Goal: Task Accomplishment & Management: Complete application form

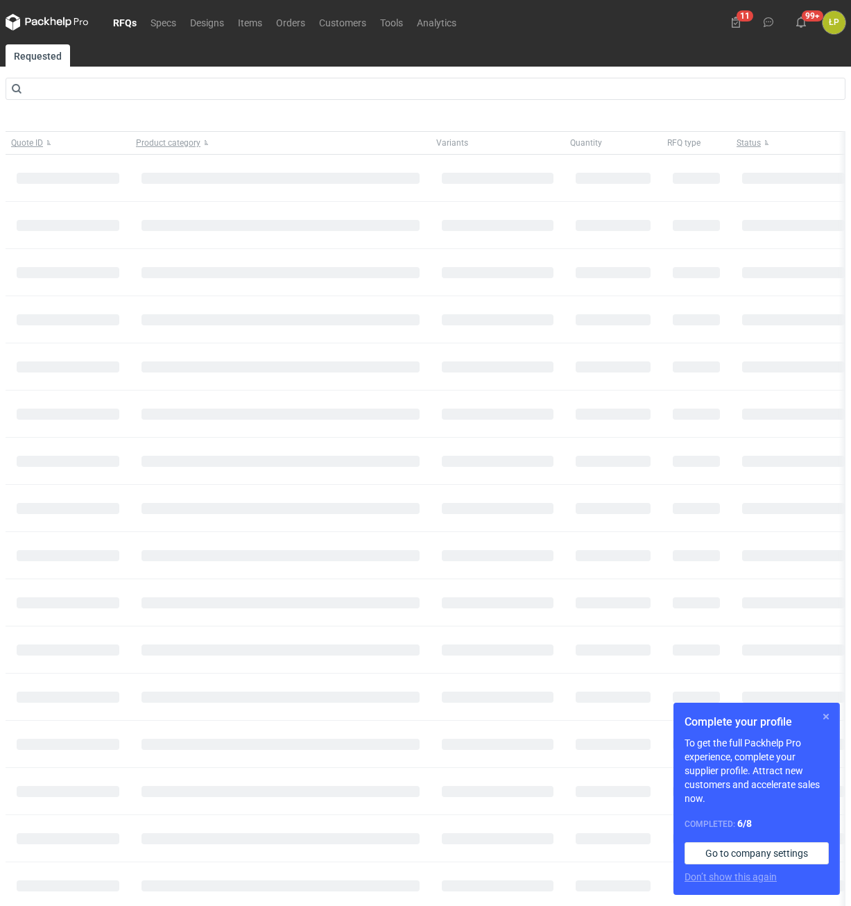
click at [826, 715] on button "button" at bounding box center [826, 716] width 17 height 17
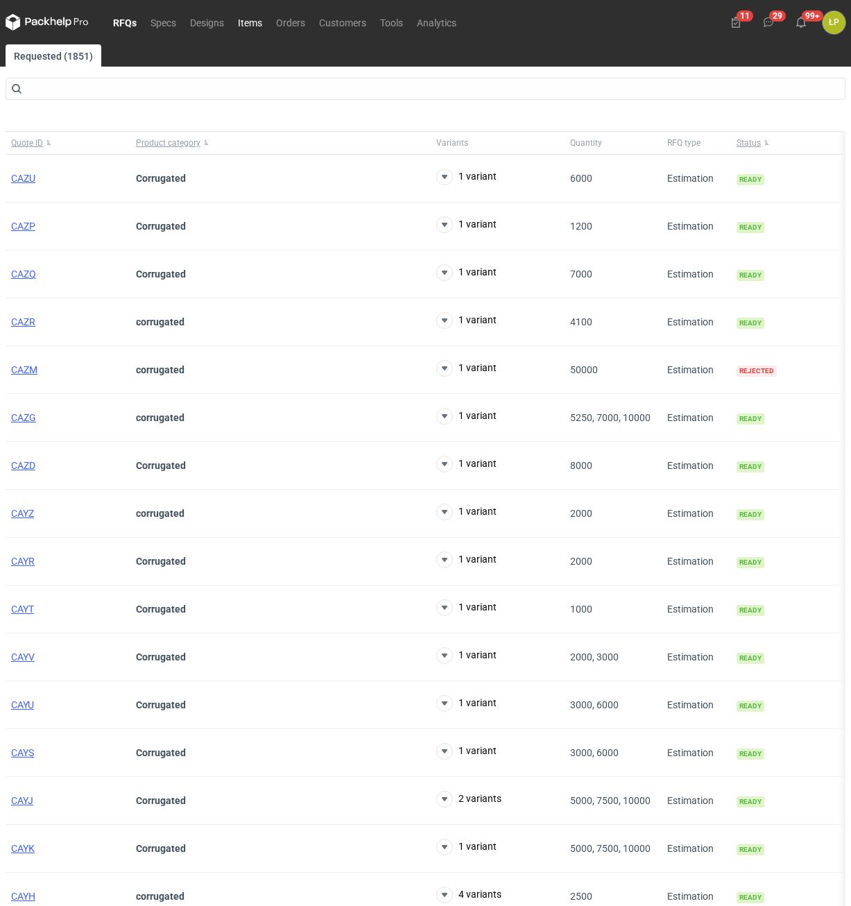
click at [242, 26] on link "Items" at bounding box center [250, 22] width 38 height 17
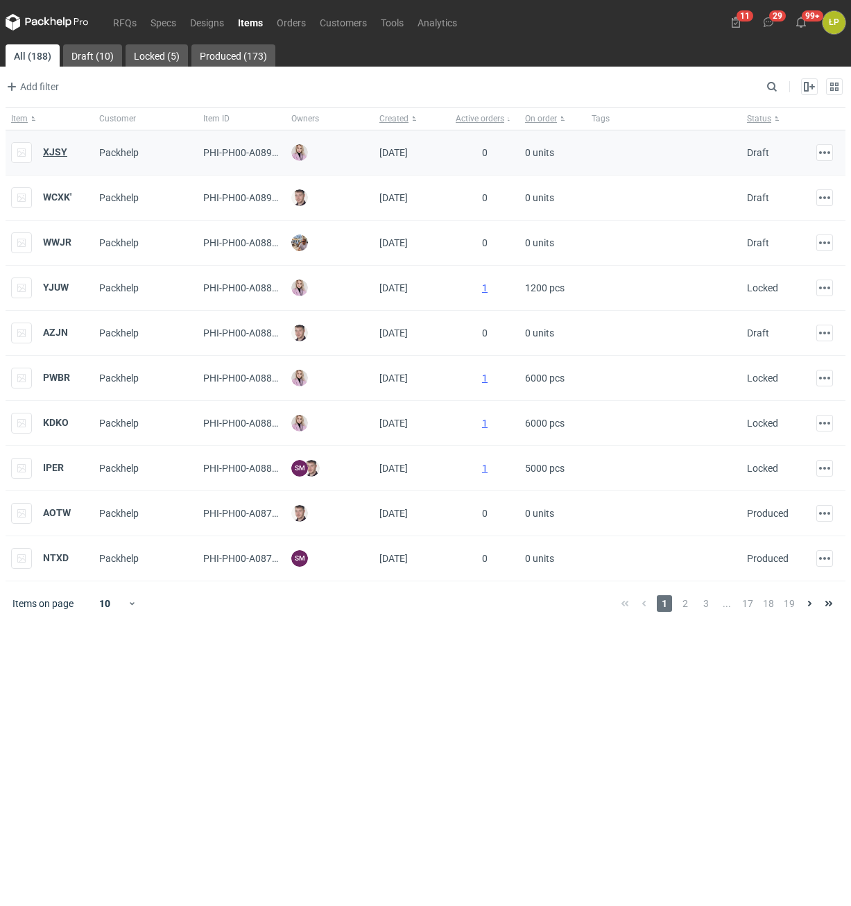
click at [59, 153] on strong "XJSY" at bounding box center [55, 151] width 24 height 11
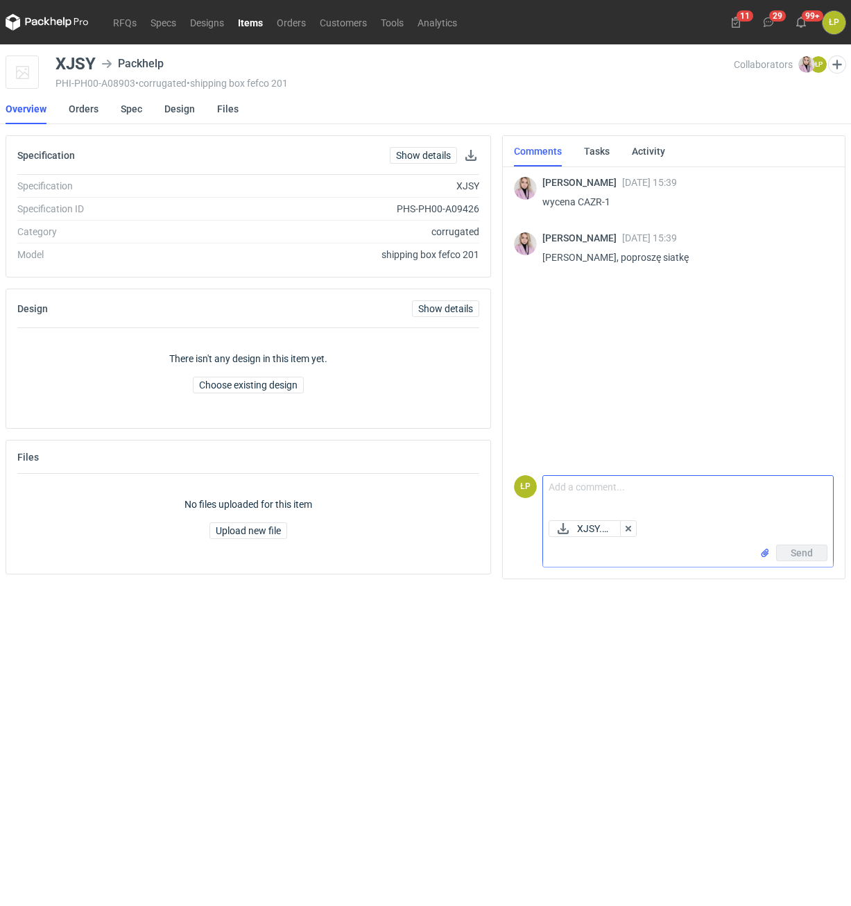
click at [614, 487] on textarea "Comment message" at bounding box center [688, 495] width 290 height 39
type textarea "siatka w załączniku."
click at [797, 545] on button "Send" at bounding box center [801, 553] width 51 height 17
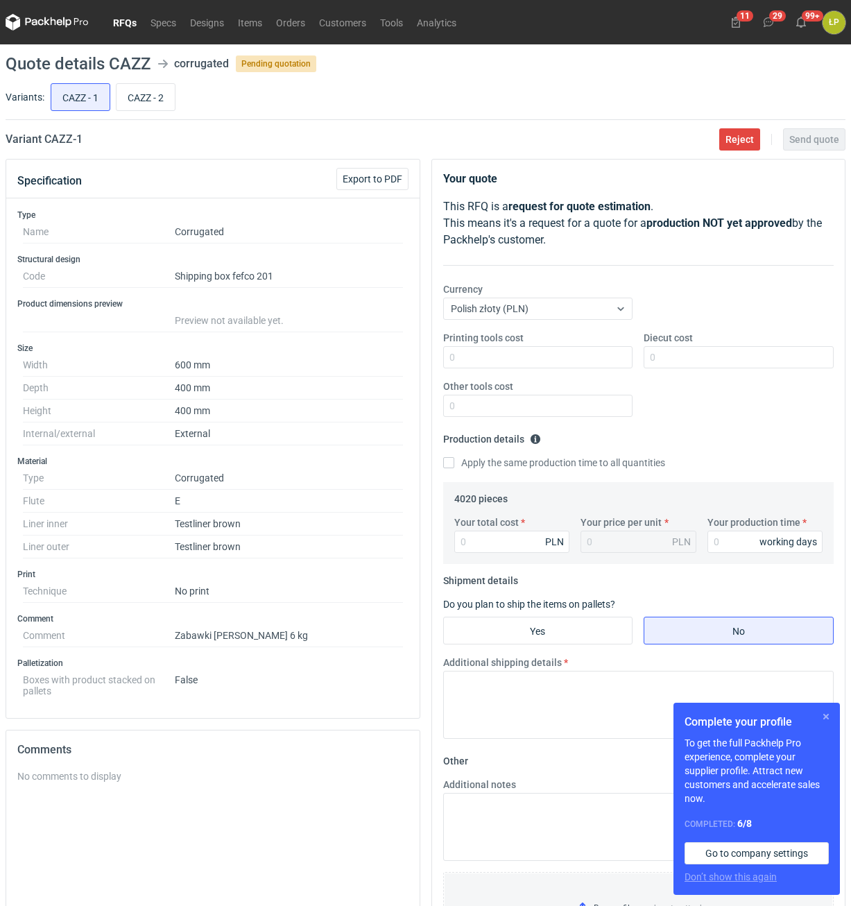
click at [823, 713] on button "button" at bounding box center [826, 716] width 17 height 17
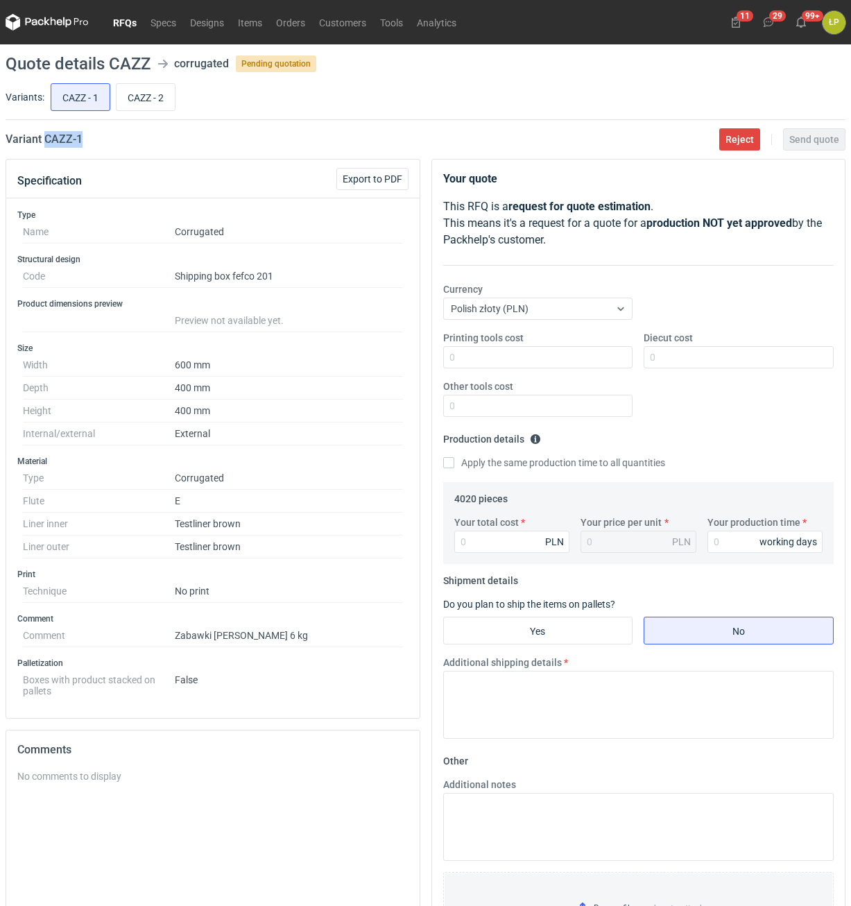
drag, startPoint x: 105, startPoint y: 137, endPoint x: 46, endPoint y: 146, distance: 60.4
click at [46, 146] on div "Variant CAZZ - 1 Reject Send quote" at bounding box center [426, 139] width 840 height 17
copy h2 "CAZZ - 1"
click at [560, 359] on input "Printing tools cost" at bounding box center [538, 357] width 190 height 22
type input "0"
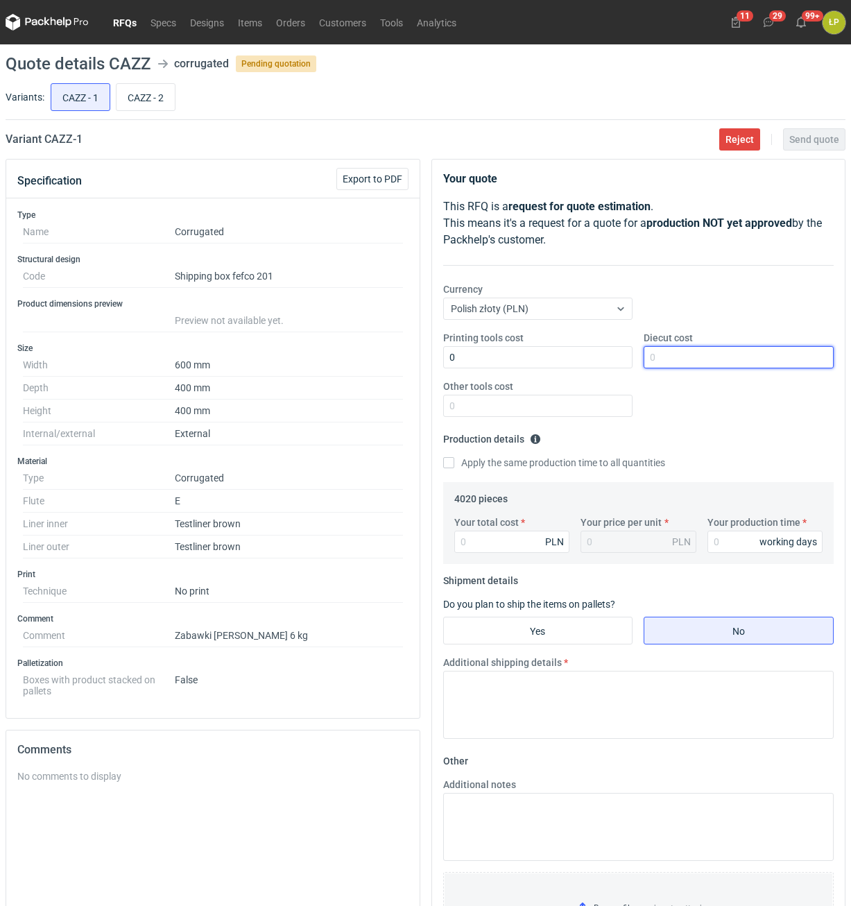
click at [690, 353] on input "Diecut cost" at bounding box center [739, 357] width 190 height 22
type input "0"
click at [545, 407] on input "Other tools cost" at bounding box center [538, 406] width 190 height 22
type input "0"
click at [705, 536] on div "Your production time working days" at bounding box center [765, 534] width 127 height 37
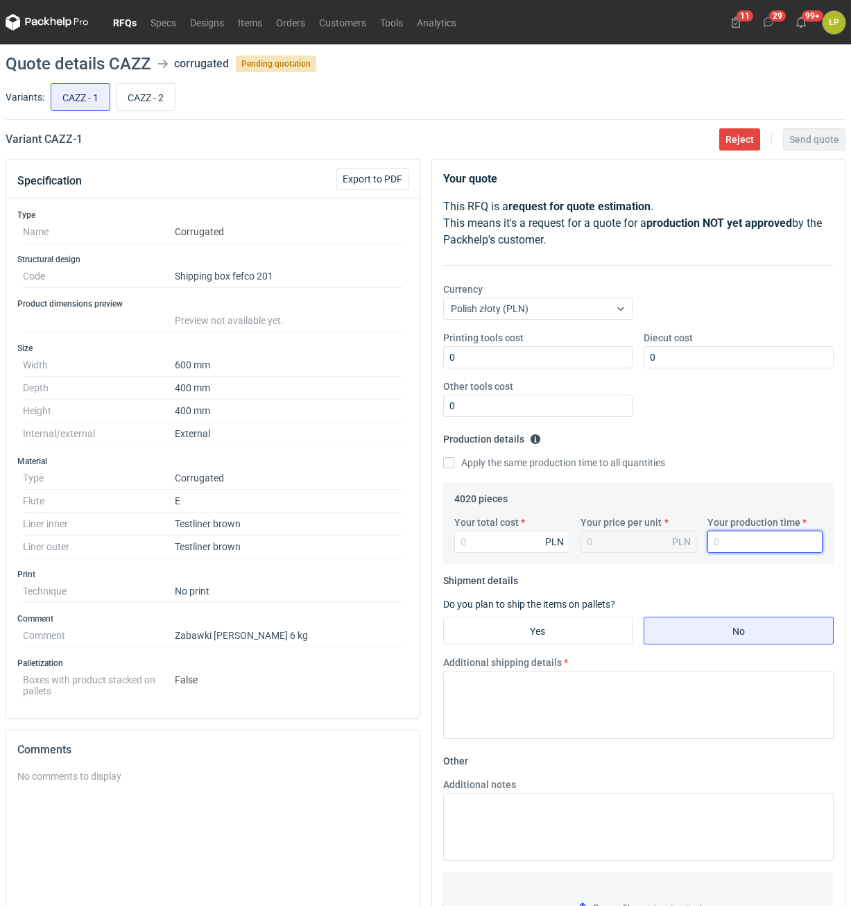
click at [721, 538] on input "Your production time" at bounding box center [766, 542] width 116 height 22
type input "12"
click at [522, 536] on input "Your total cost" at bounding box center [513, 542] width 116 height 22
type input "97"
type input "0.02"
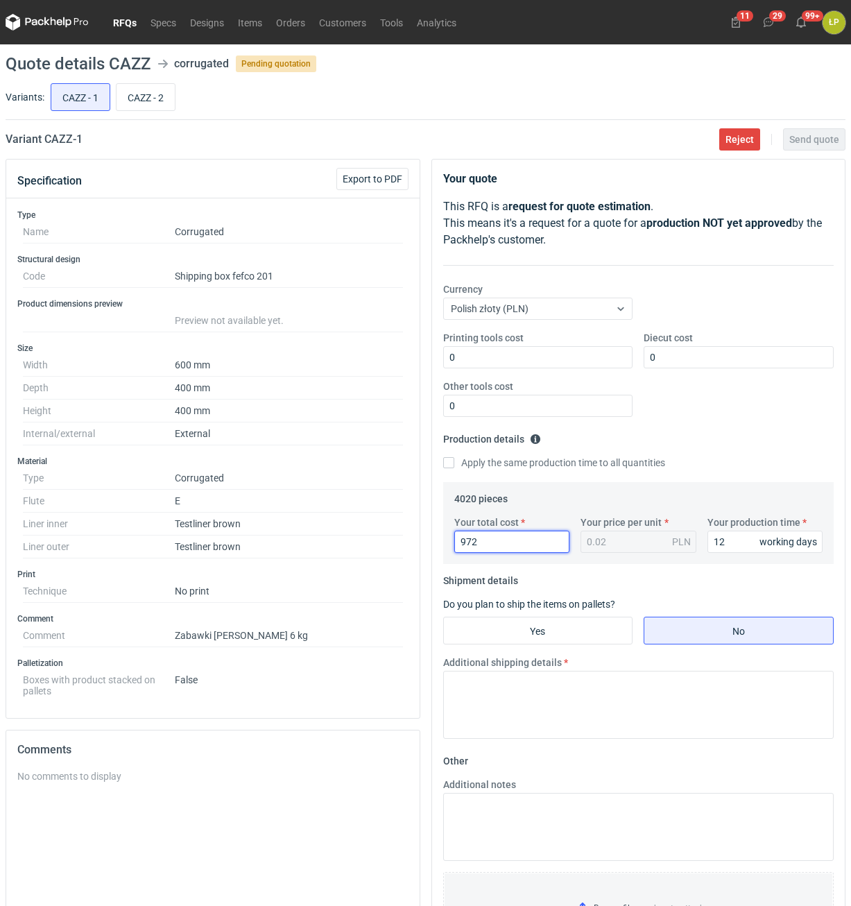
type input "9728"
type input "2.42"
type input "9728"
click at [519, 613] on fieldset "Shipment details Do you plan to ship the items on pallets? Yes No Additional sh…" at bounding box center [638, 660] width 391 height 180
click at [520, 620] on input "Yes" at bounding box center [538, 631] width 189 height 26
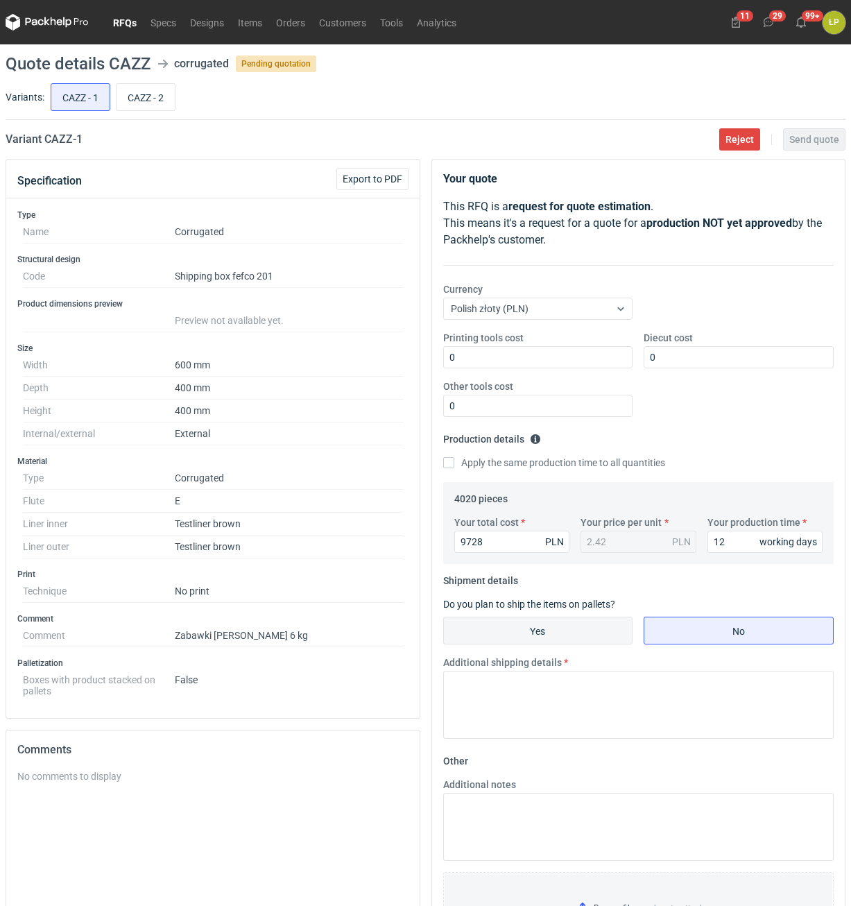
radio input "true"
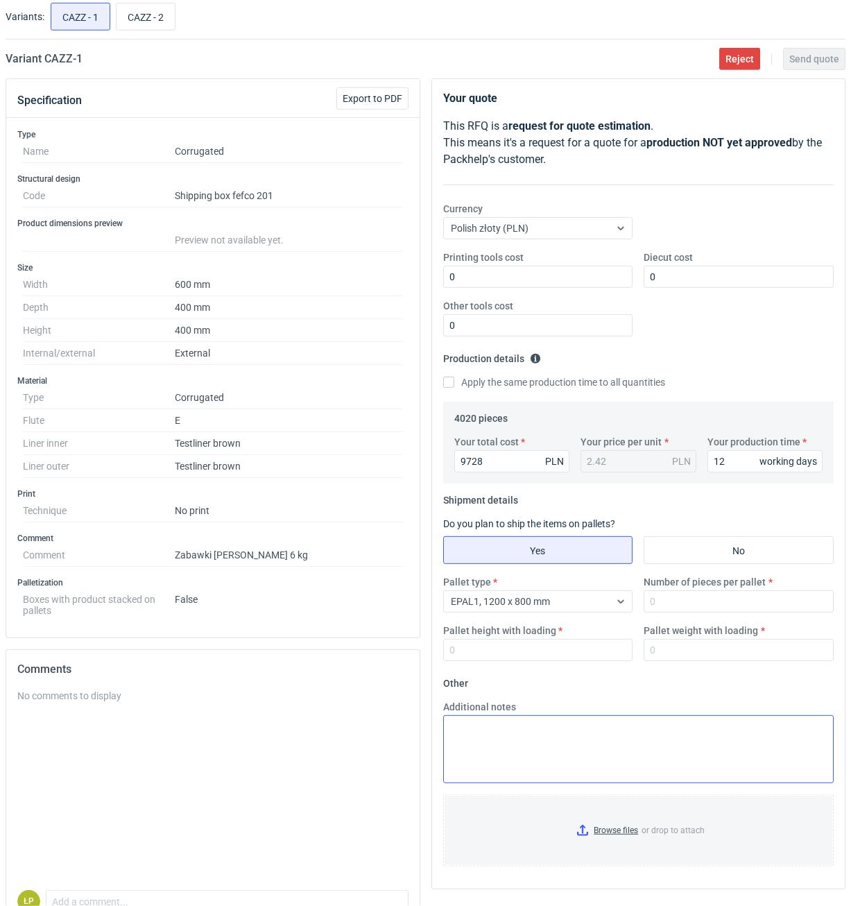
scroll to position [157, 0]
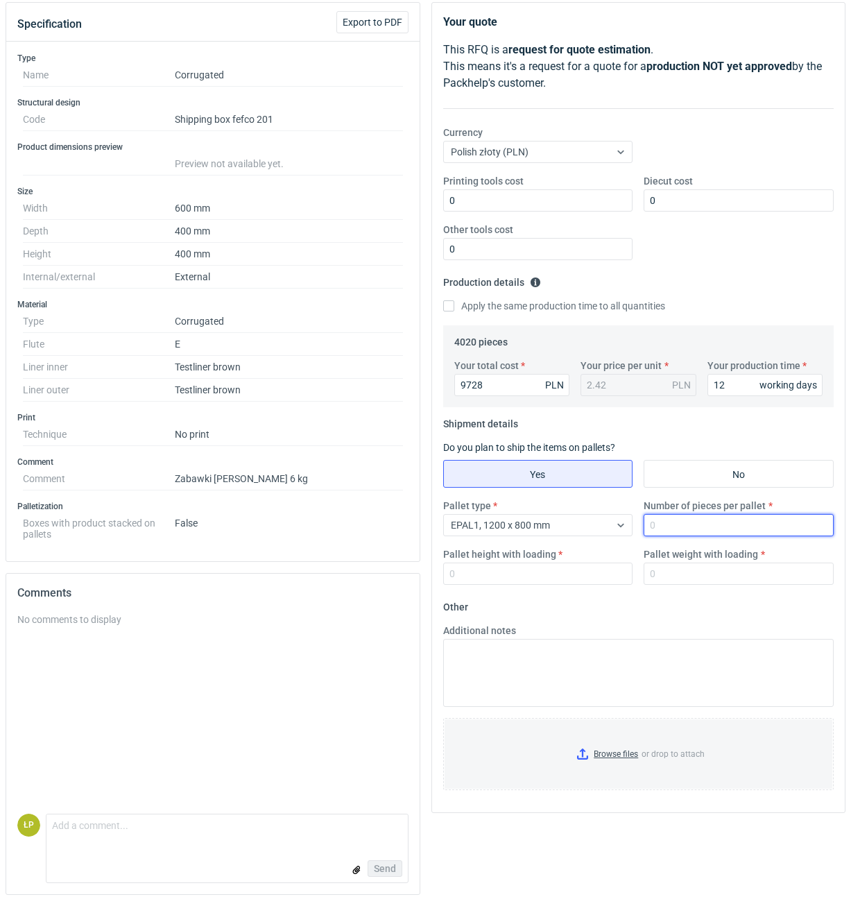
click at [707, 530] on input "Number of pieces per pallet" at bounding box center [739, 525] width 190 height 22
type input "460"
click at [554, 569] on input "Pallet height with loading" at bounding box center [538, 574] width 190 height 22
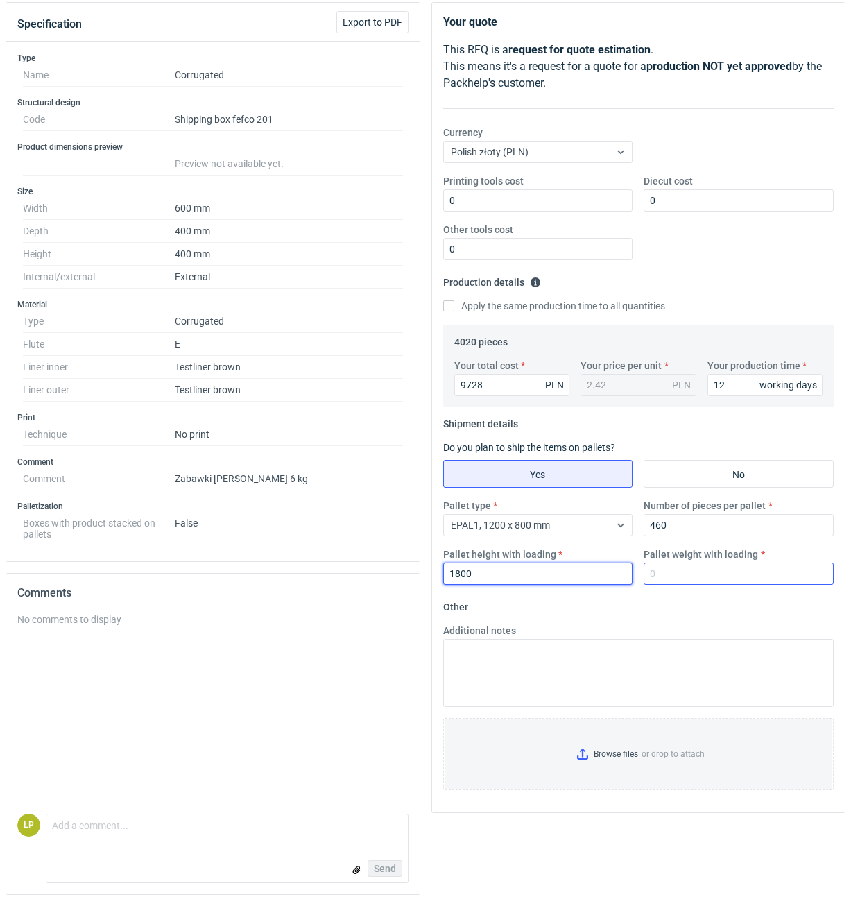
type input "1800"
drag, startPoint x: 681, startPoint y: 577, endPoint x: 689, endPoint y: 597, distance: 22.4
click at [681, 577] on input "Pallet weight with loading" at bounding box center [739, 574] width 190 height 22
click at [617, 756] on input "Browse files or drop to attach" at bounding box center [639, 754] width 389 height 69
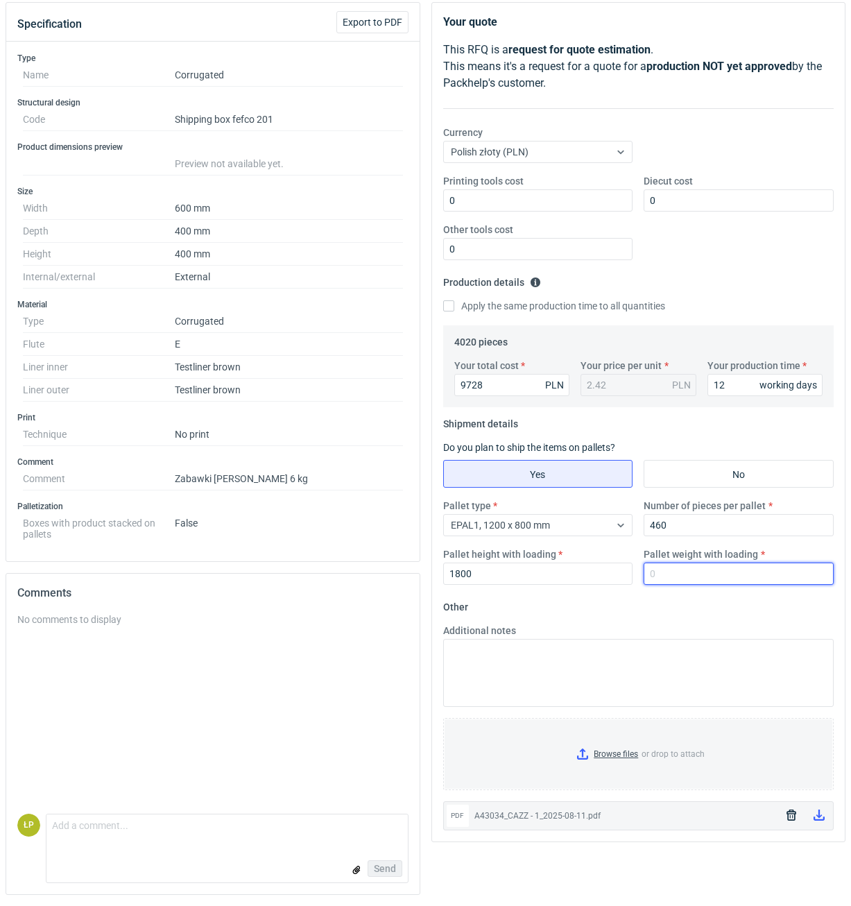
click at [679, 579] on input "Pallet weight with loading" at bounding box center [739, 574] width 190 height 22
type input "340"
click at [687, 606] on fieldset "Other Additional notes Browse files or drop to attach pdf A43034_CAZZ - 1_2025-…" at bounding box center [638, 713] width 391 height 235
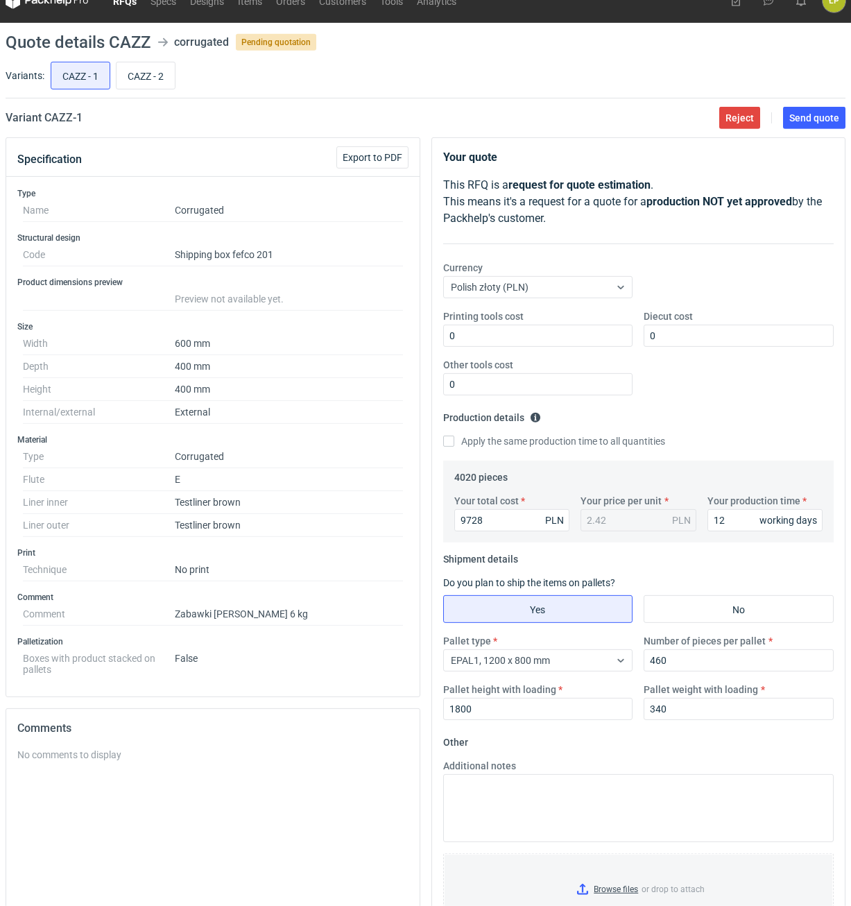
scroll to position [0, 0]
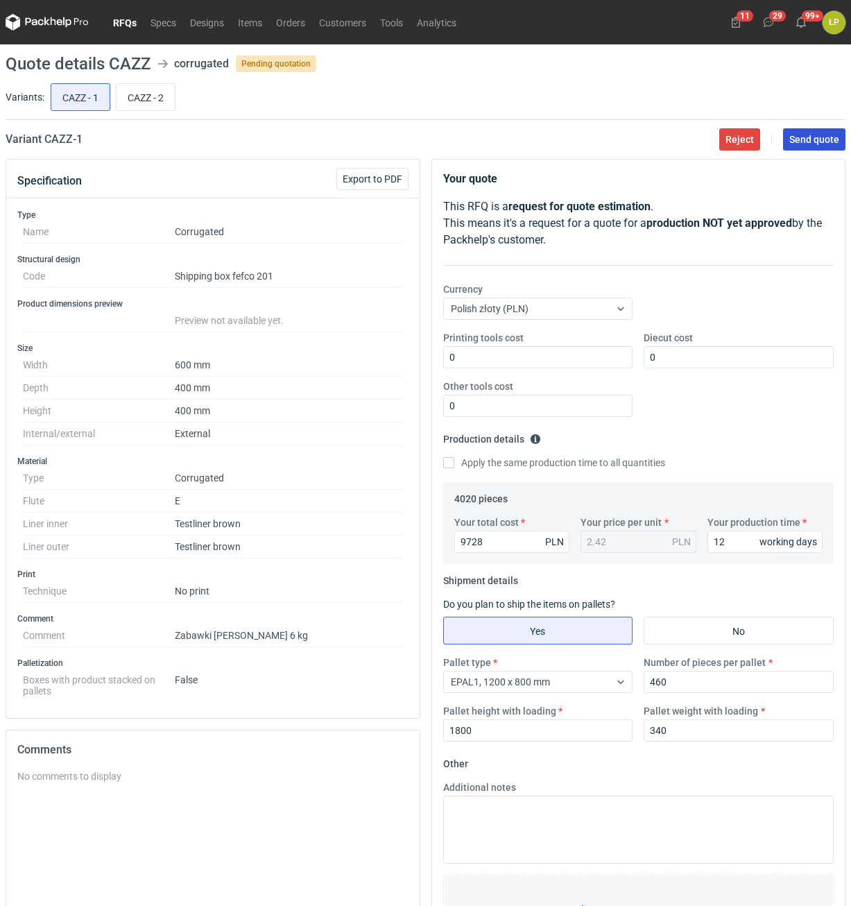
click at [789, 150] on button "Send quote" at bounding box center [814, 139] width 62 height 22
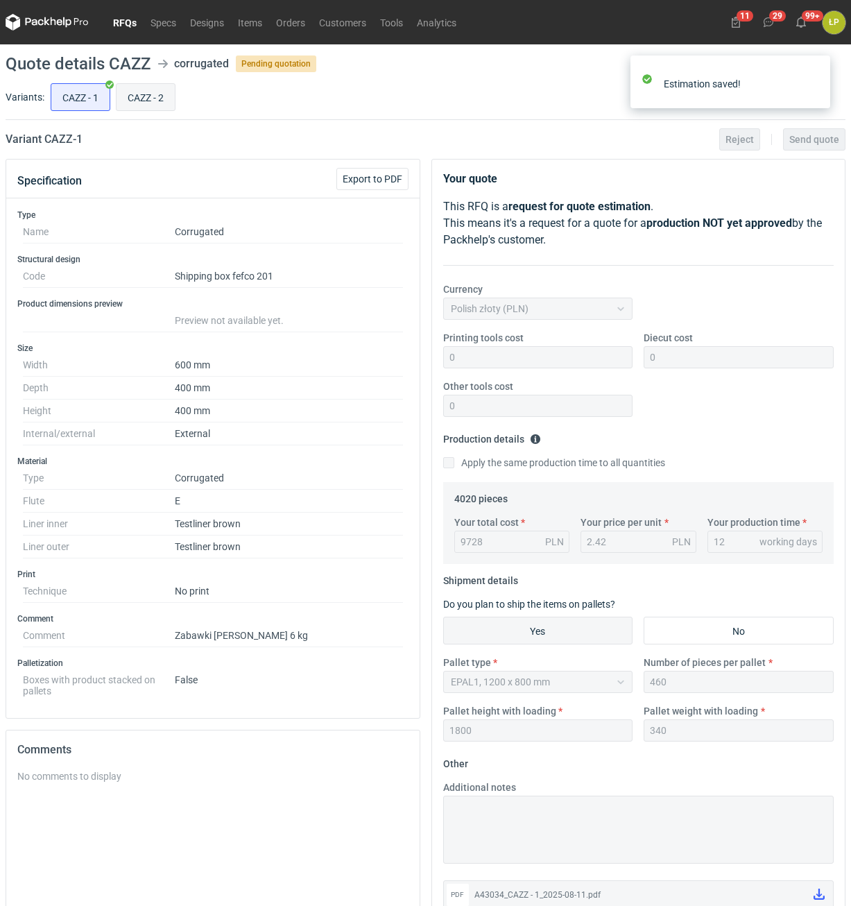
click at [136, 98] on input "CAZZ - 2" at bounding box center [146, 97] width 58 height 26
radio input "true"
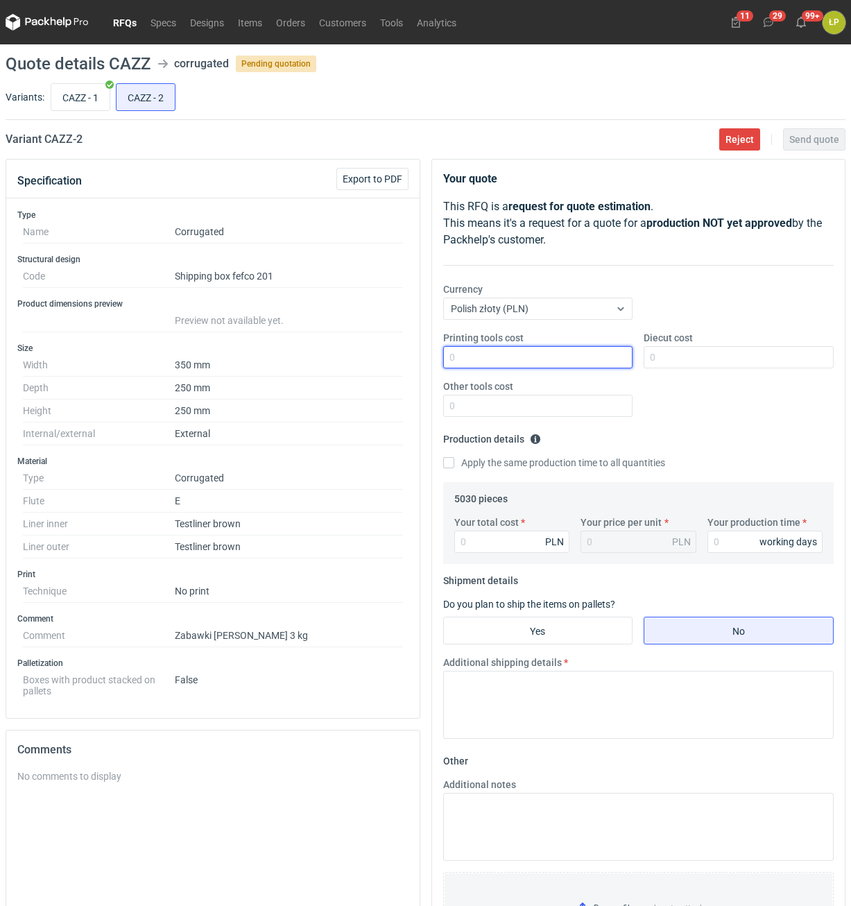
click at [486, 362] on input "Printing tools cost" at bounding box center [538, 357] width 190 height 22
type input "0"
click at [638, 346] on div "Printing tools cost 0" at bounding box center [538, 349] width 201 height 37
click at [654, 350] on input "Diecut cost" at bounding box center [739, 357] width 190 height 22
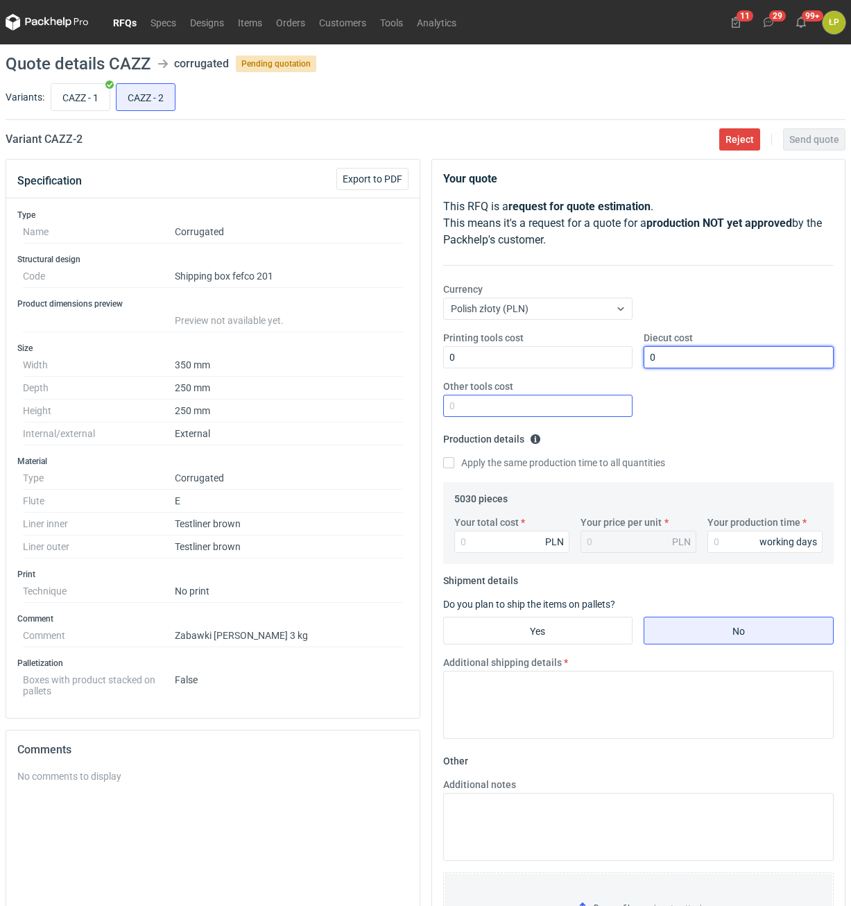
type input "0"
click at [565, 409] on input "Other tools cost" at bounding box center [538, 406] width 190 height 22
type input "0"
click at [498, 556] on div "Your total cost PLN Your price per unit PLN Your production time working days" at bounding box center [639, 540] width 380 height 49
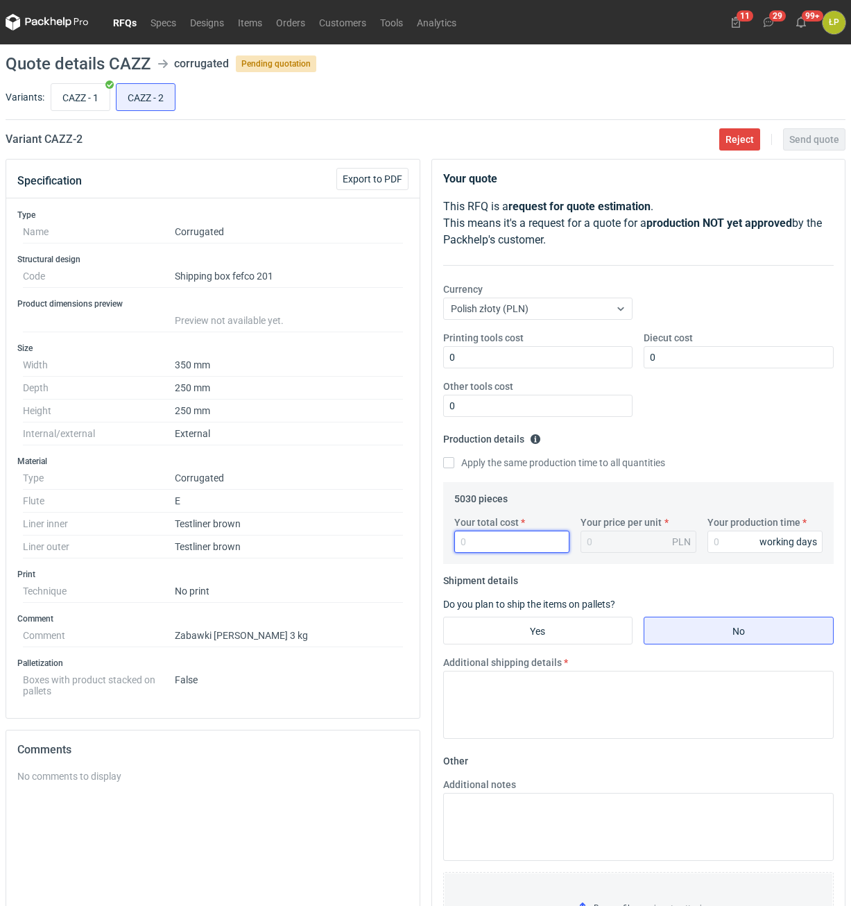
click at [503, 552] on input "Your total cost" at bounding box center [513, 542] width 116 height 22
click at [529, 546] on input "Your total cost" at bounding box center [513, 542] width 116 height 22
type input "4627"
type input "0.92"
type input "4627"
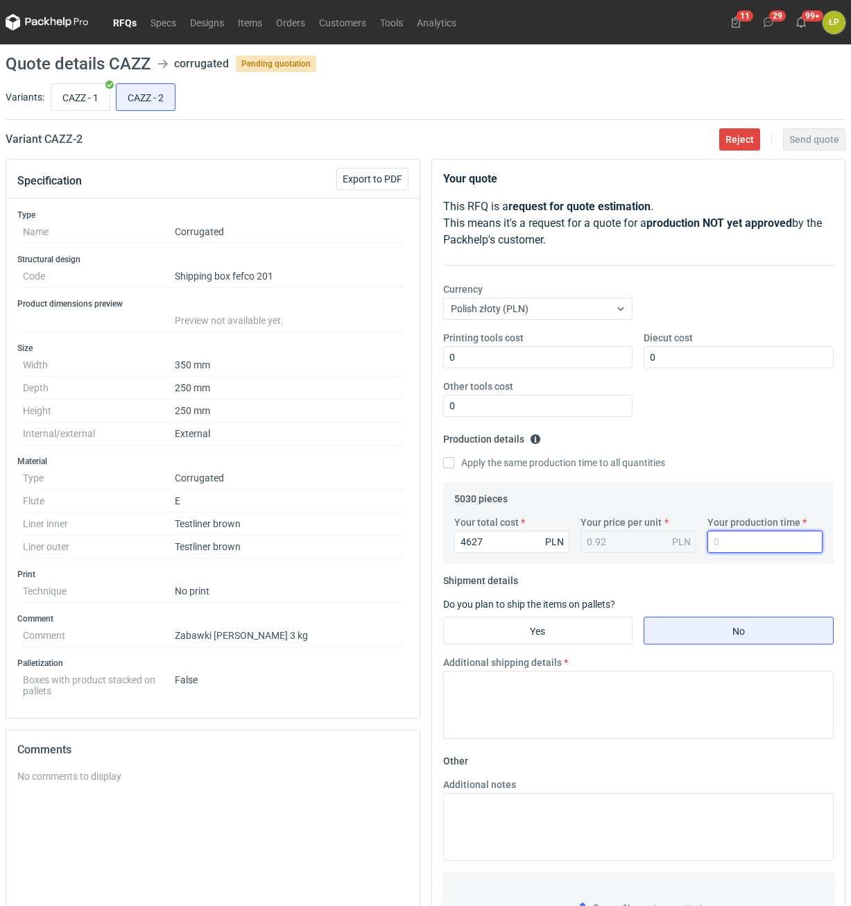
click at [715, 546] on input "Your production time" at bounding box center [766, 542] width 116 height 22
type input "12"
click at [554, 622] on input "Yes" at bounding box center [538, 631] width 189 height 26
radio input "true"
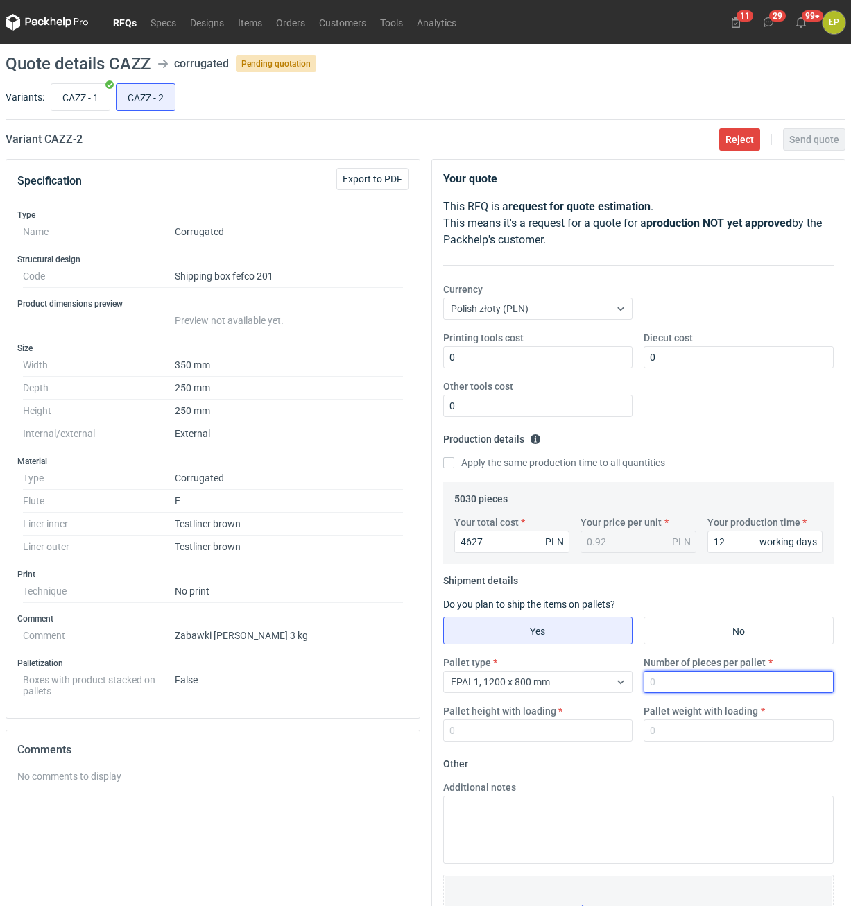
click at [674, 684] on input "Number of pieces per pallet" at bounding box center [739, 682] width 190 height 22
type input "1840"
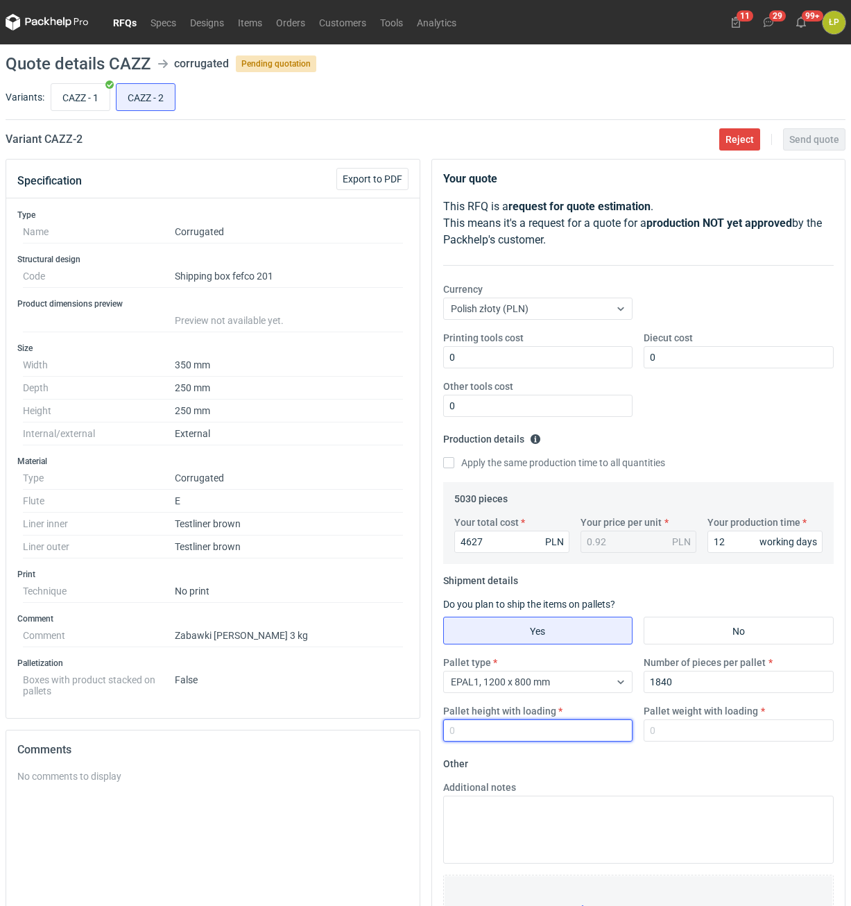
click at [574, 729] on input "Pallet height with loading" at bounding box center [538, 731] width 190 height 22
type input "1800"
click at [675, 737] on input "Pallet weight with loading" at bounding box center [739, 731] width 190 height 22
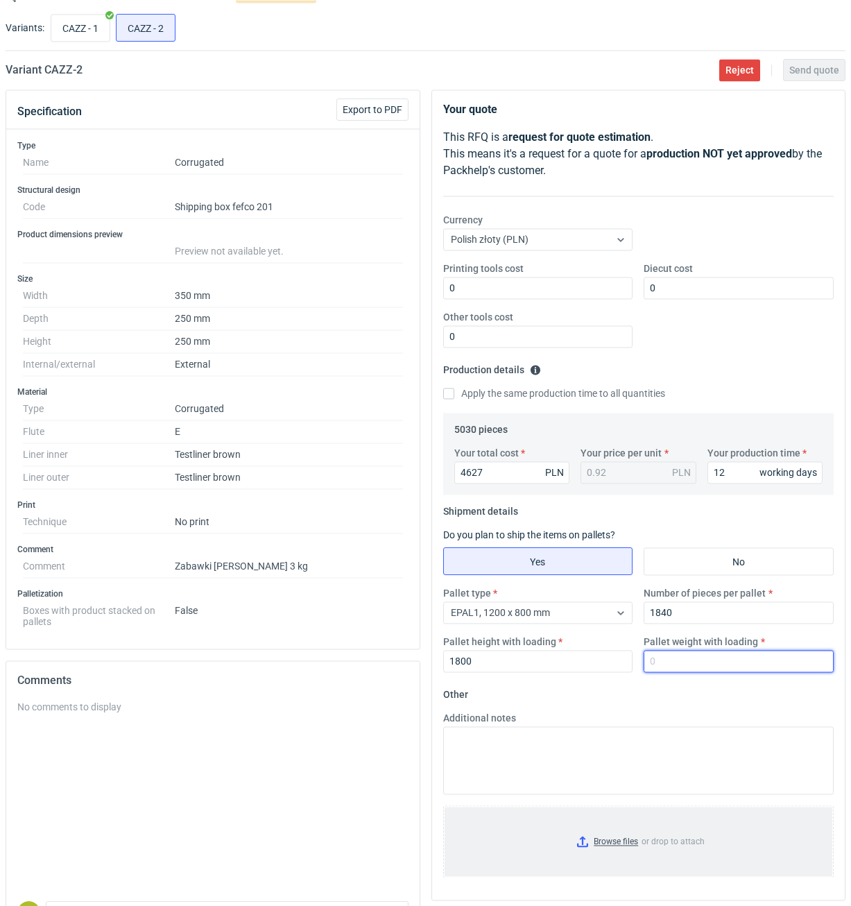
scroll to position [157, 0]
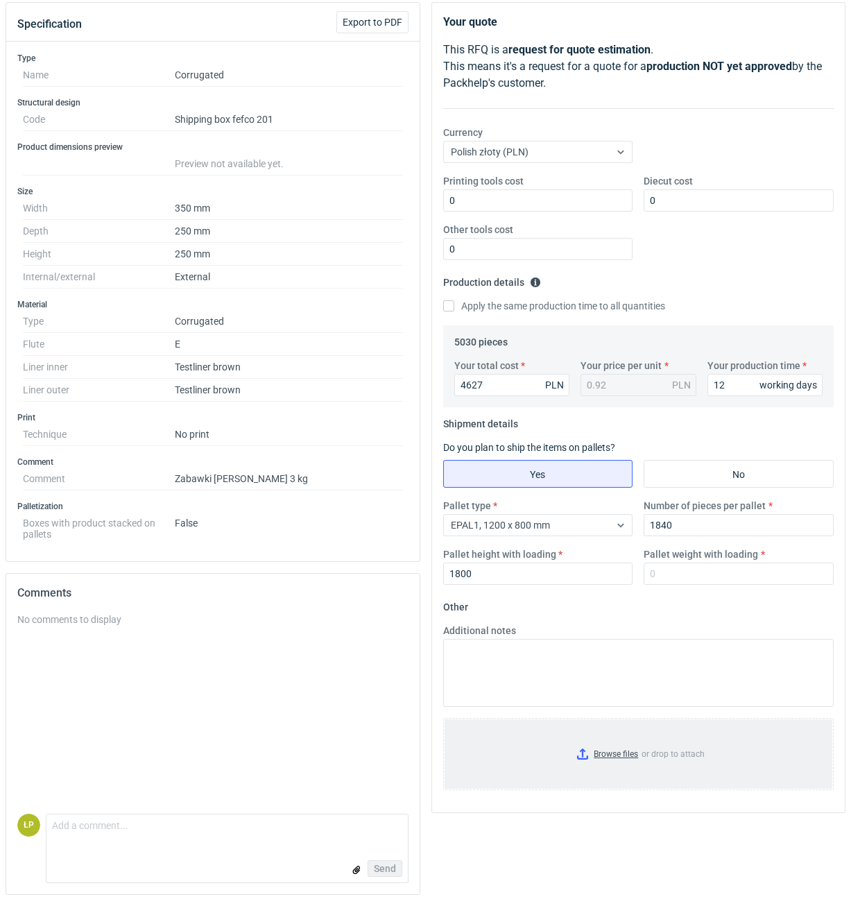
click at [577, 754] on input "Browse files or drop to attach" at bounding box center [639, 754] width 389 height 69
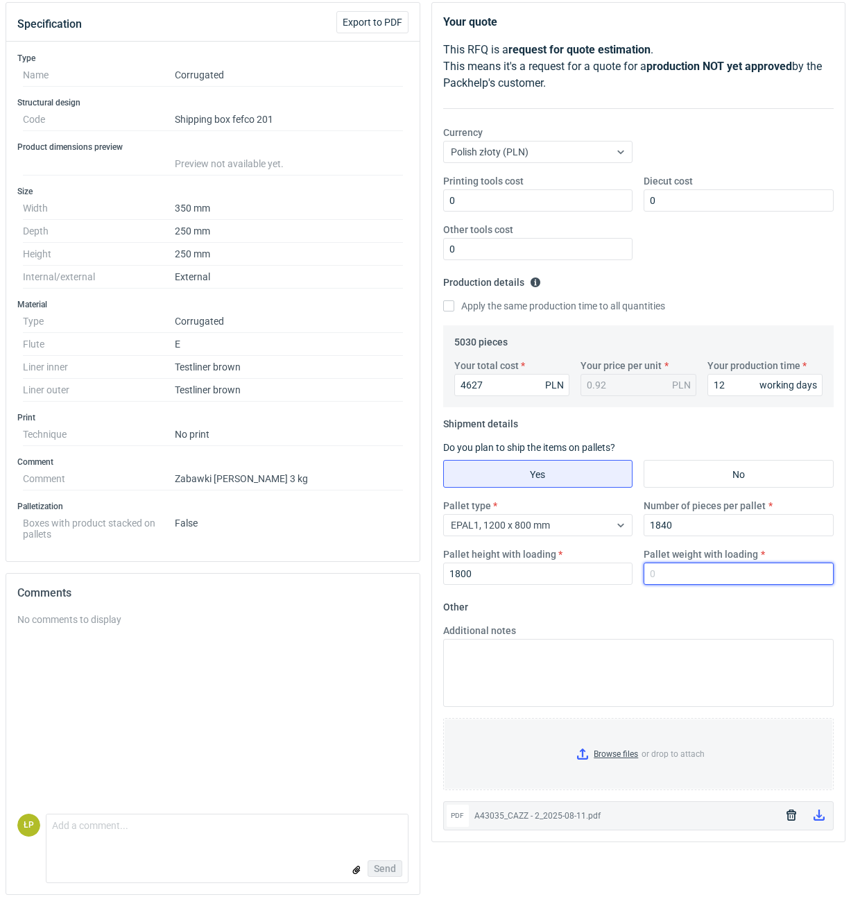
click at [708, 575] on input "Pallet weight with loading" at bounding box center [739, 574] width 190 height 22
type input "500"
click at [711, 602] on form "Other Additional notes Browse files or drop to attach pdf A43035_CAZZ - 2_2025-…" at bounding box center [638, 713] width 391 height 235
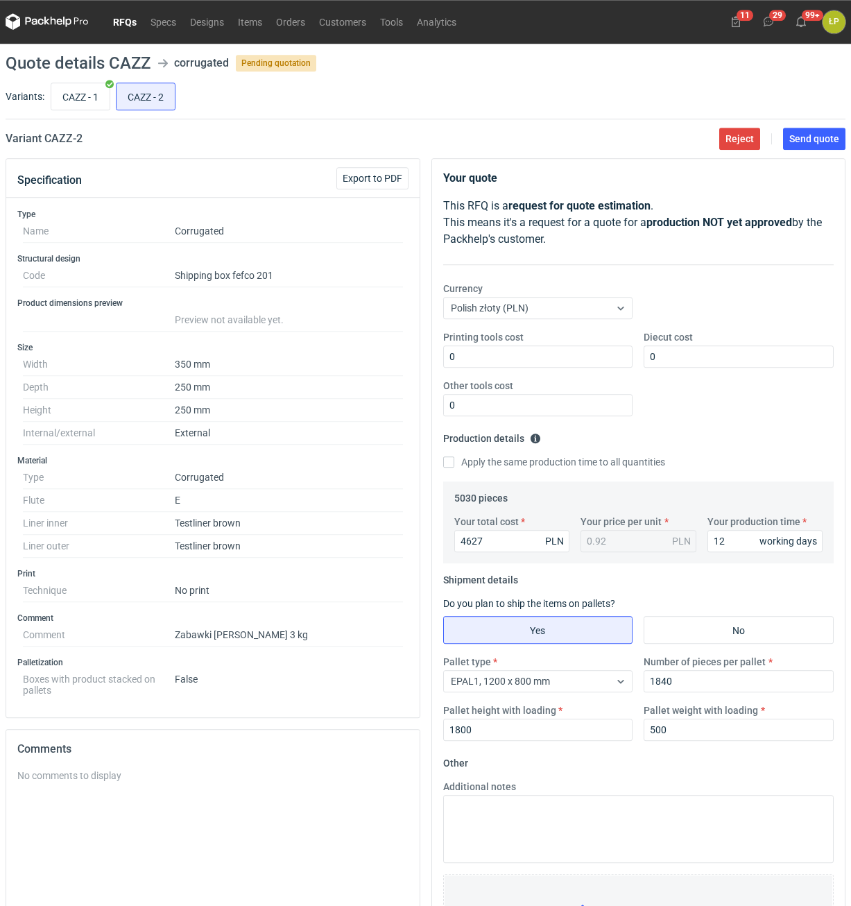
scroll to position [0, 0]
click at [808, 146] on button "Send quote" at bounding box center [814, 139] width 62 height 22
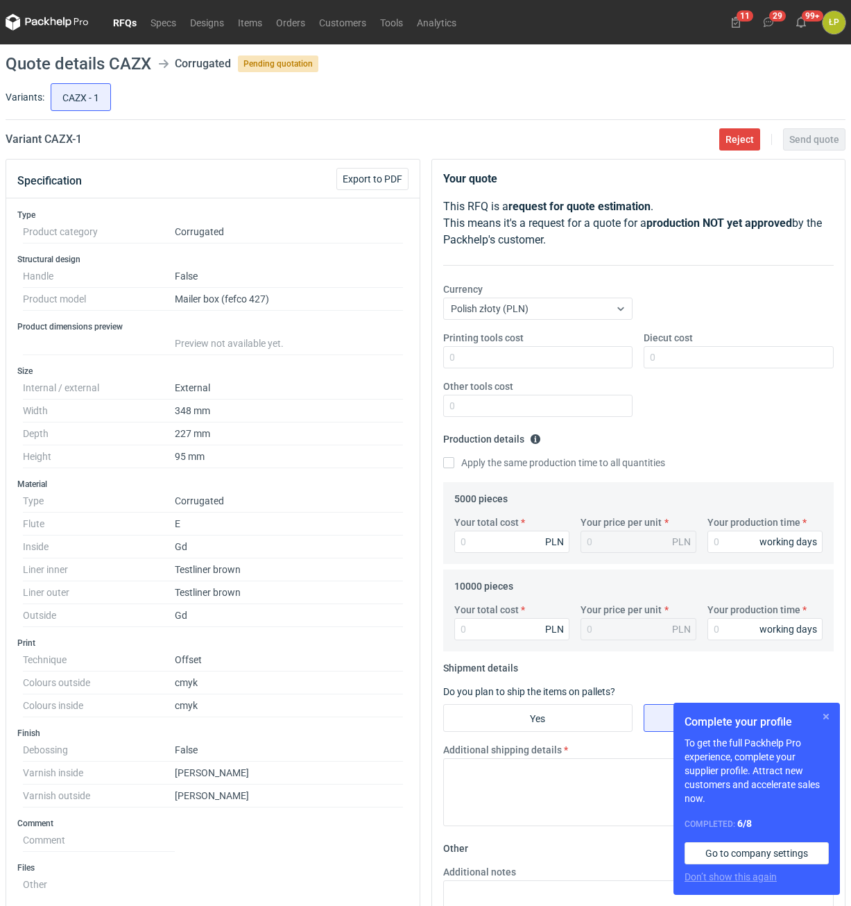
click at [822, 718] on button "button" at bounding box center [826, 716] width 17 height 17
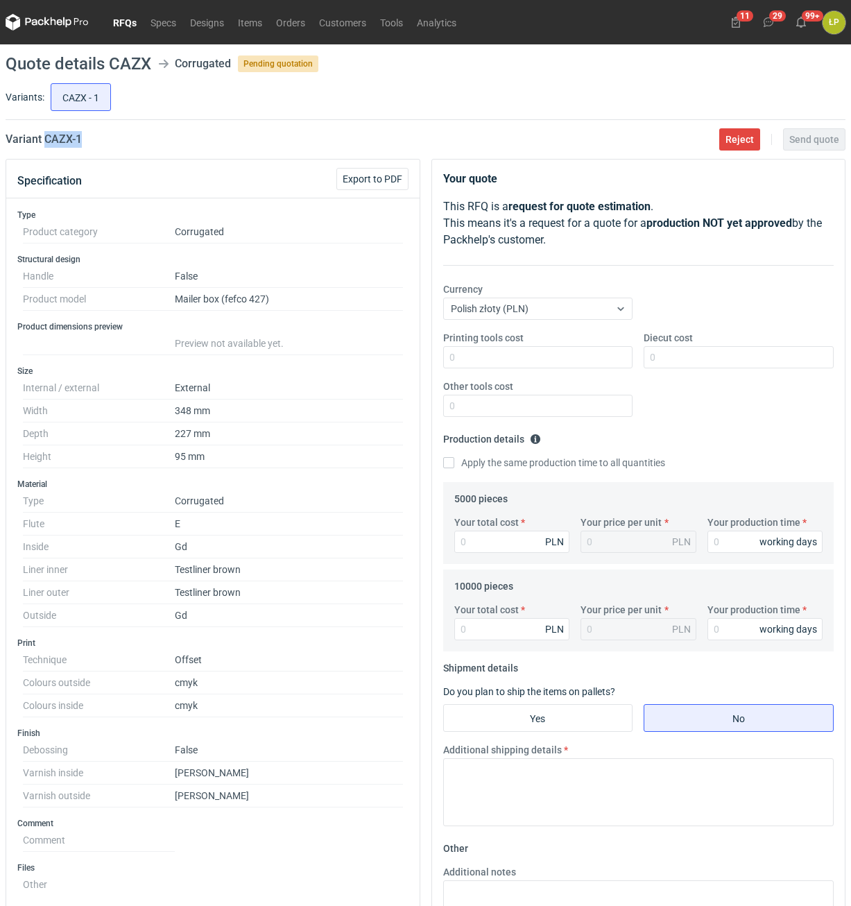
drag, startPoint x: 87, startPoint y: 145, endPoint x: 45, endPoint y: 149, distance: 41.8
click at [45, 149] on main "Quote details CAZX Corrugated Pending quotation Variants: CAZX - 1 Variant CAZX…" at bounding box center [425, 650] width 851 height 1212
copy h2 "CAZX - 1"
click at [540, 363] on input "Printing tools cost" at bounding box center [538, 357] width 190 height 22
type input "0"
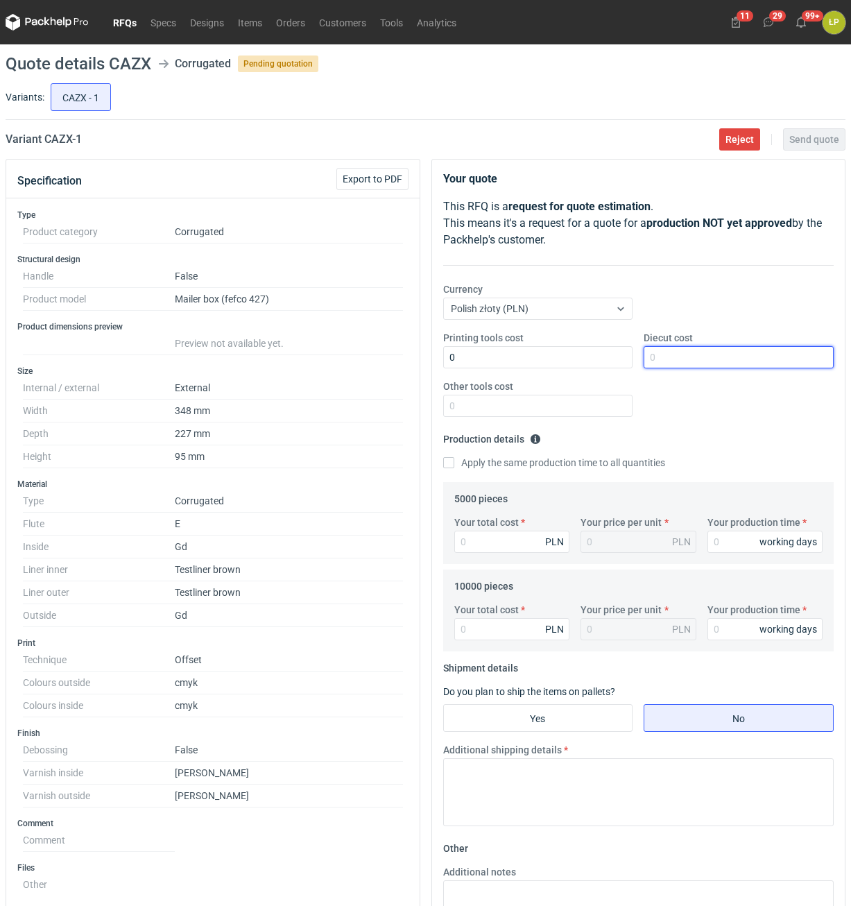
click at [665, 355] on input "Diecut cost" at bounding box center [739, 357] width 190 height 22
type input "1600"
click at [587, 404] on input "Other tools cost" at bounding box center [538, 406] width 190 height 22
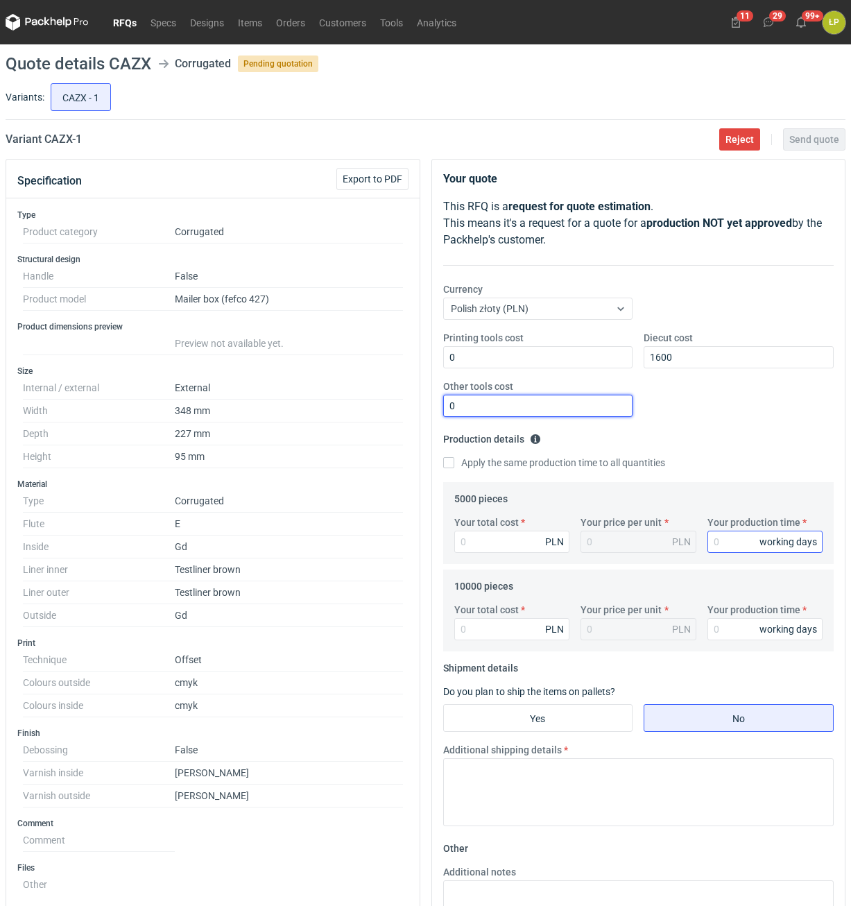
type input "0"
click at [731, 541] on input "Your production time" at bounding box center [766, 542] width 116 height 22
type input "15"
click at [516, 470] on div "Apply the same production time to all quantities" at bounding box center [638, 463] width 391 height 15
click at [516, 469] on label "Apply the same production time to all quantities" at bounding box center [554, 463] width 222 height 14
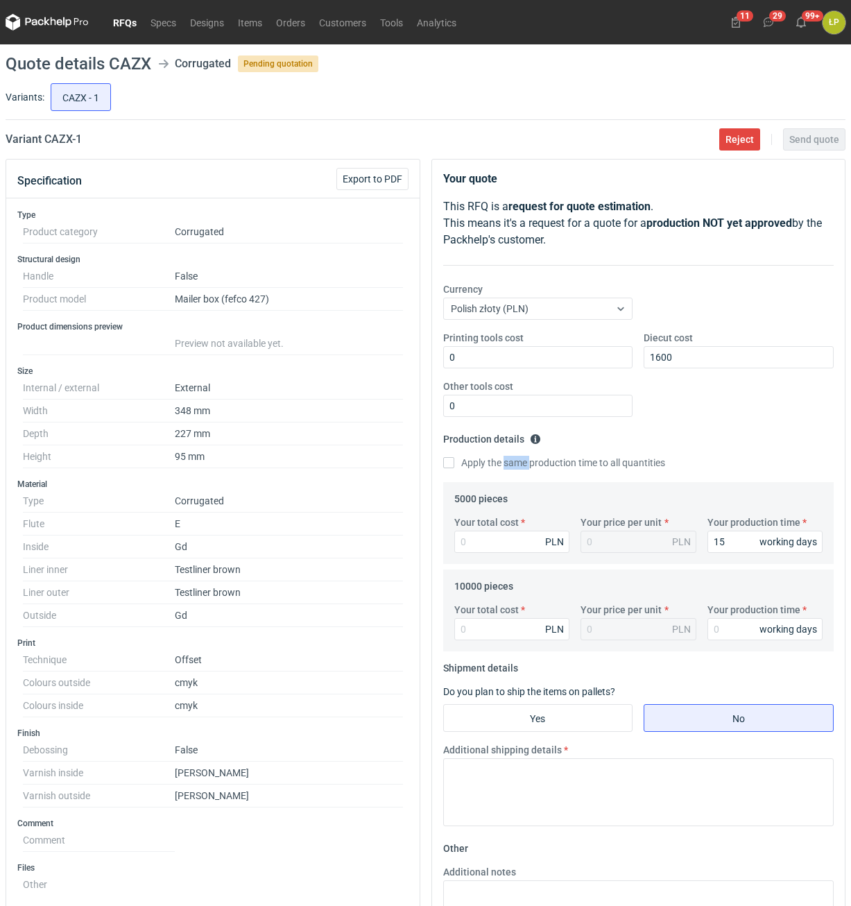
click at [455, 468] on input "Apply the same production time to all quantities" at bounding box center [448, 462] width 11 height 11
checkbox input "true"
type input "15"
click at [513, 531] on div "Your total cost PLN" at bounding box center [512, 534] width 127 height 37
click at [513, 538] on input "Your total cost" at bounding box center [513, 542] width 116 height 22
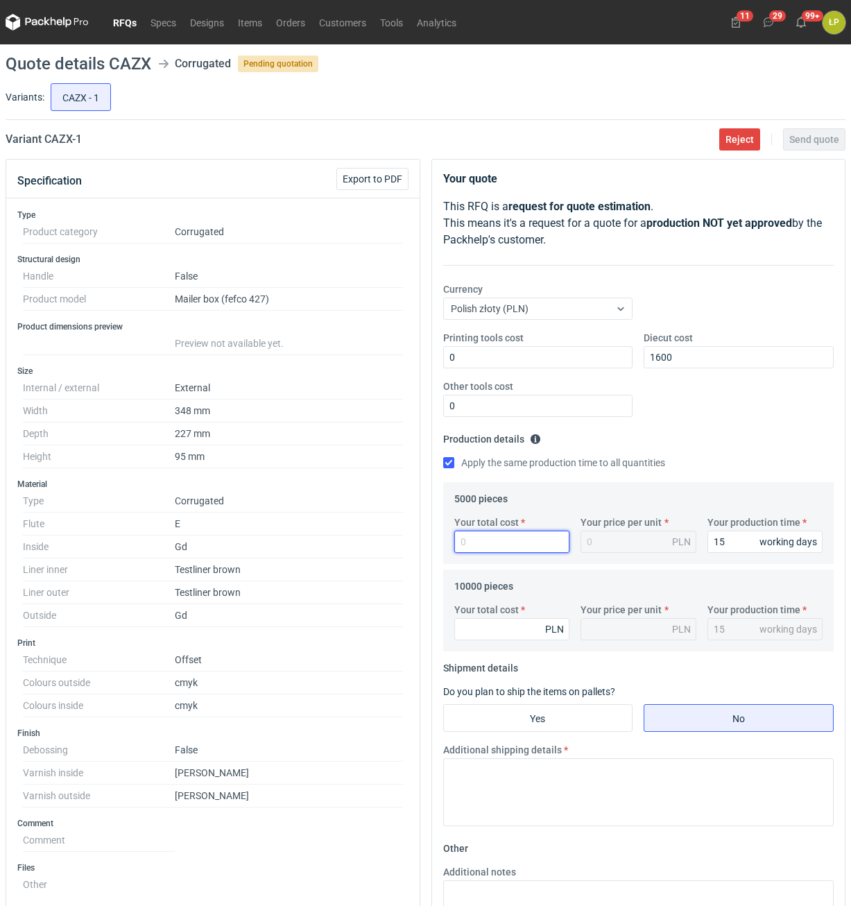
click at [530, 543] on input "Your total cost" at bounding box center [513, 542] width 116 height 22
type input "18650"
type input "3.73"
type input "18650"
click at [505, 633] on input "Your total cost" at bounding box center [513, 629] width 116 height 22
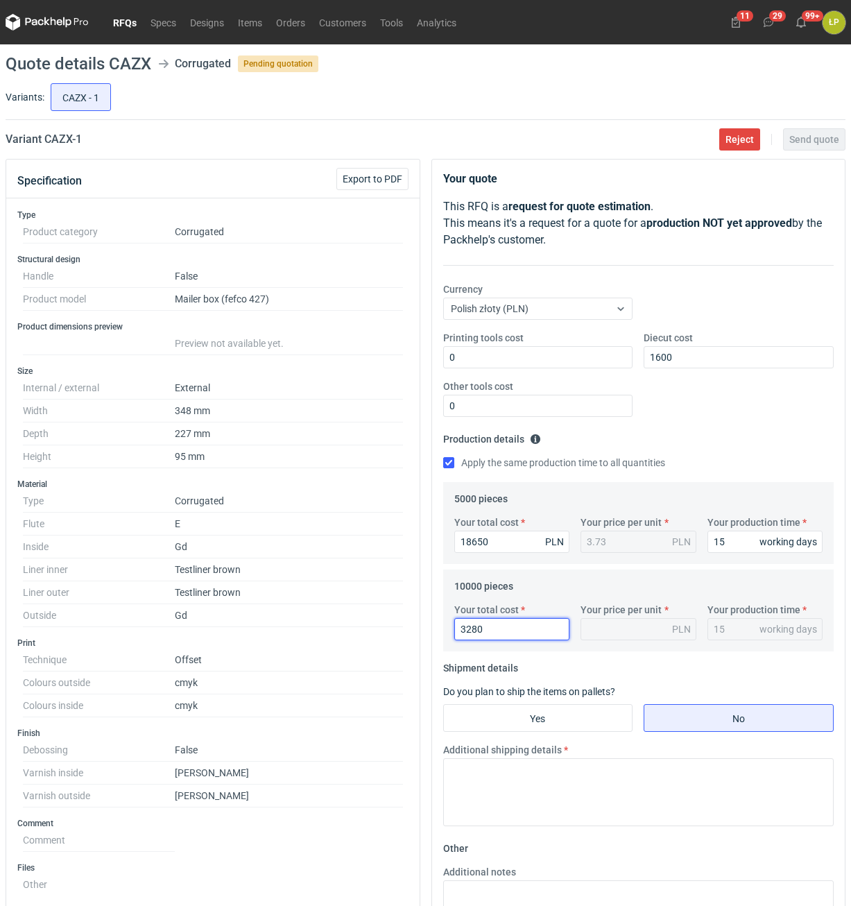
type input "32800"
type input "3.28"
type input "32800"
click at [538, 711] on input "Yes" at bounding box center [538, 718] width 189 height 26
radio input "true"
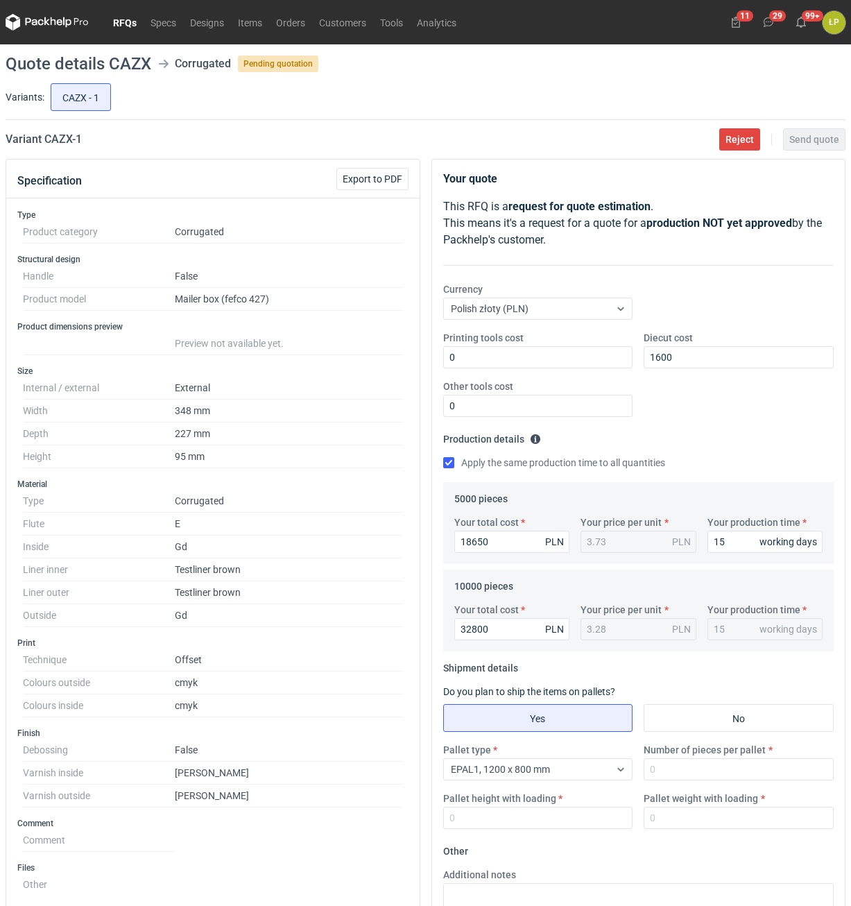
scroll to position [350, 0]
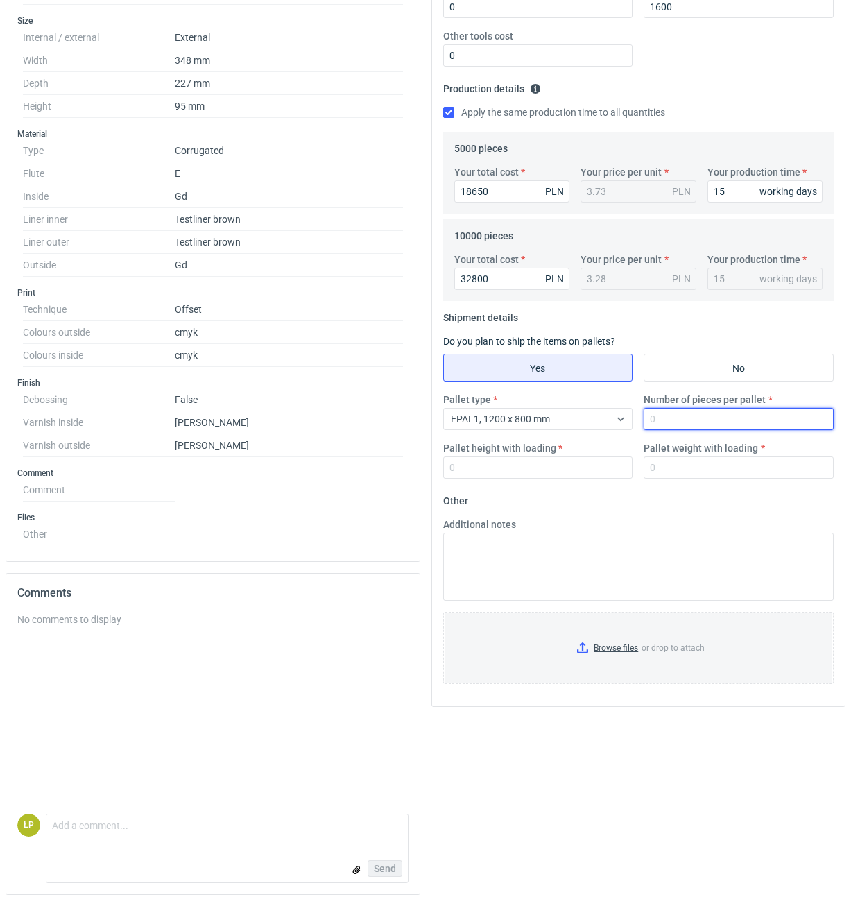
click at [659, 423] on input "Number of pieces per pallet" at bounding box center [739, 419] width 190 height 22
type input "1600"
click at [579, 461] on input "Pallet height with loading" at bounding box center [538, 468] width 190 height 22
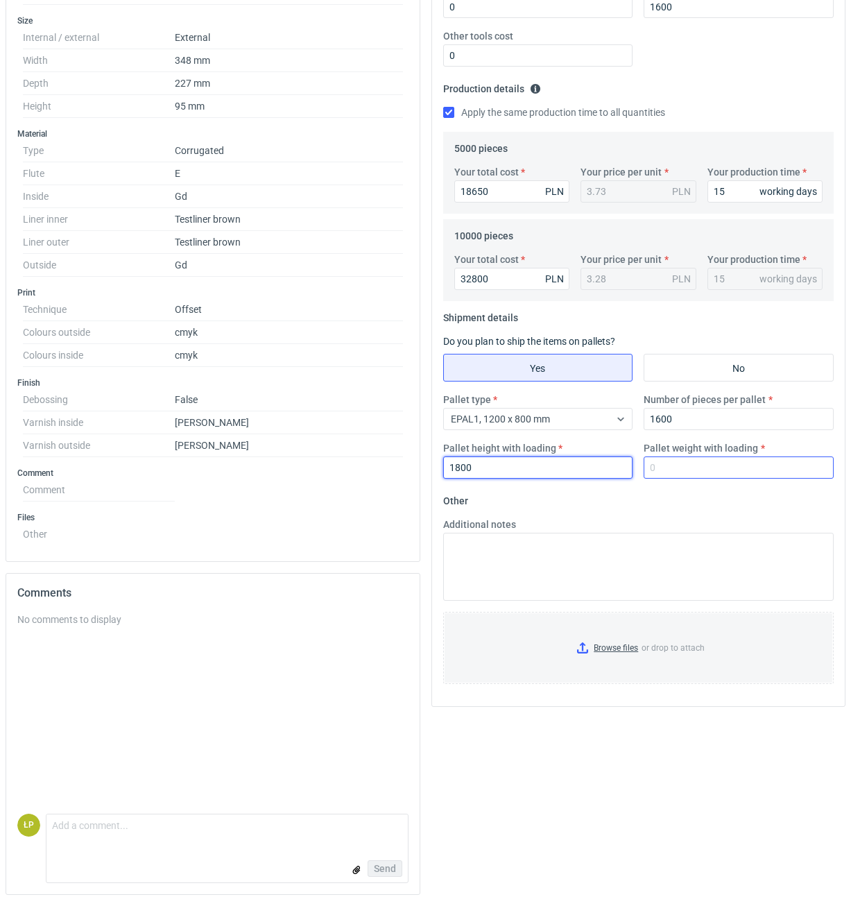
type input "1800"
click at [709, 475] on input "Pallet weight with loading" at bounding box center [739, 468] width 190 height 22
click at [750, 465] on input "Pallet weight with loading" at bounding box center [739, 468] width 190 height 22
type input "600"
click at [748, 503] on fieldset "Other Additional notes Browse files or drop to attach" at bounding box center [638, 592] width 391 height 205
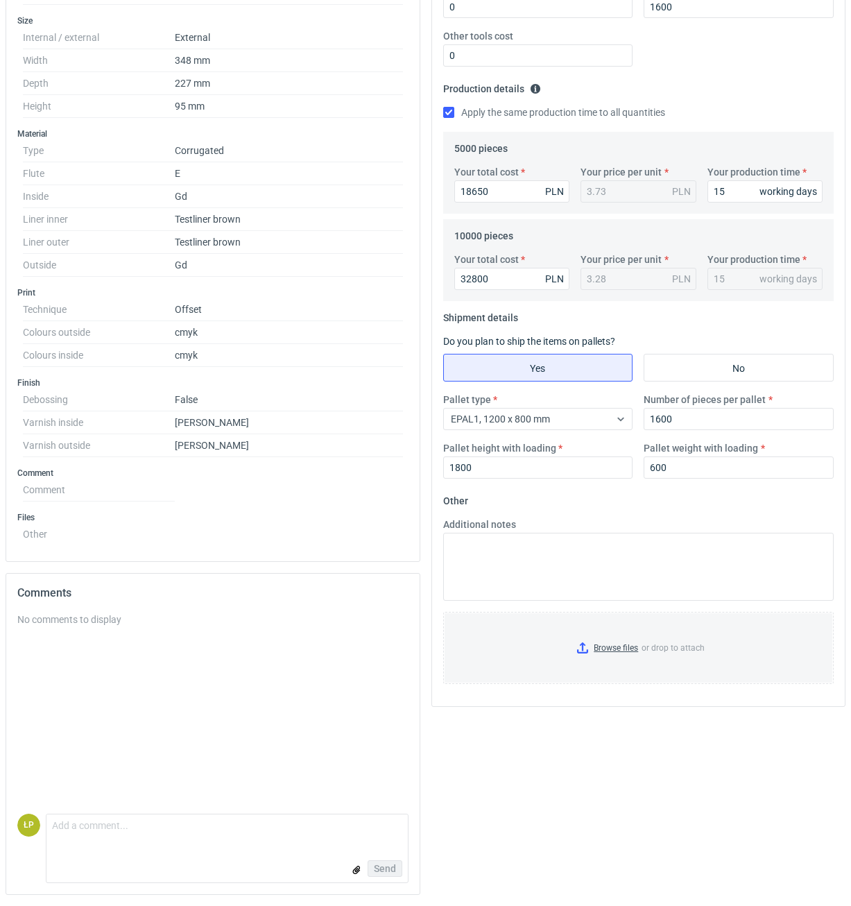
scroll to position [0, 0]
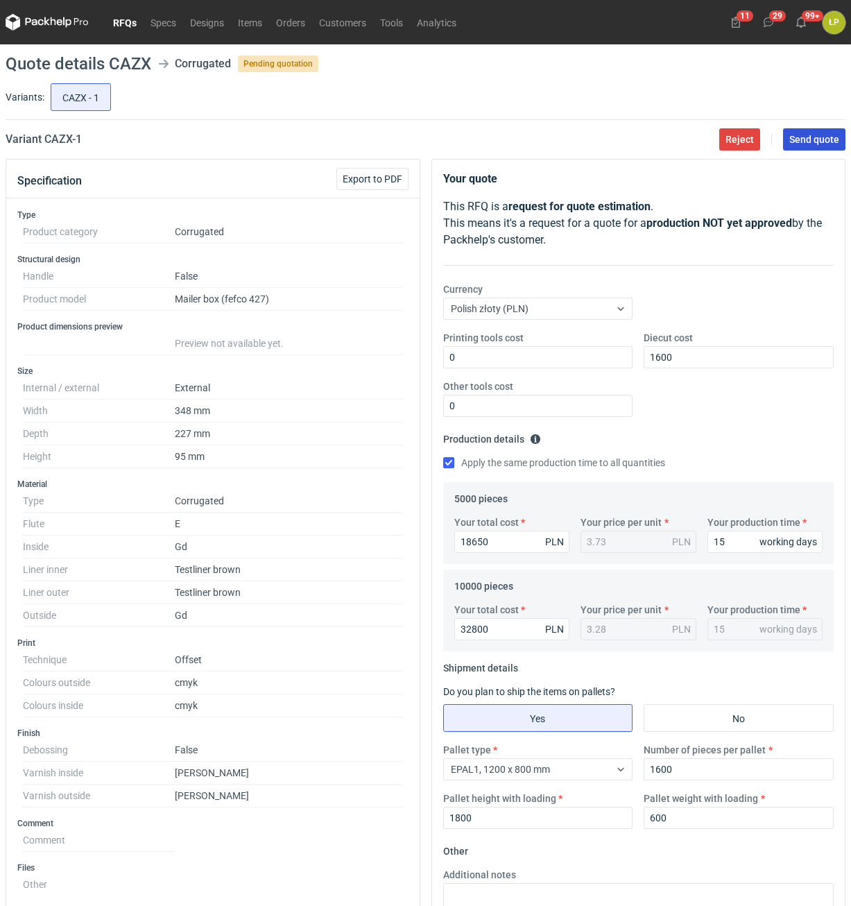
click at [806, 135] on span "Send quote" at bounding box center [815, 140] width 50 height 10
